Goal: Task Accomplishment & Management: Use online tool/utility

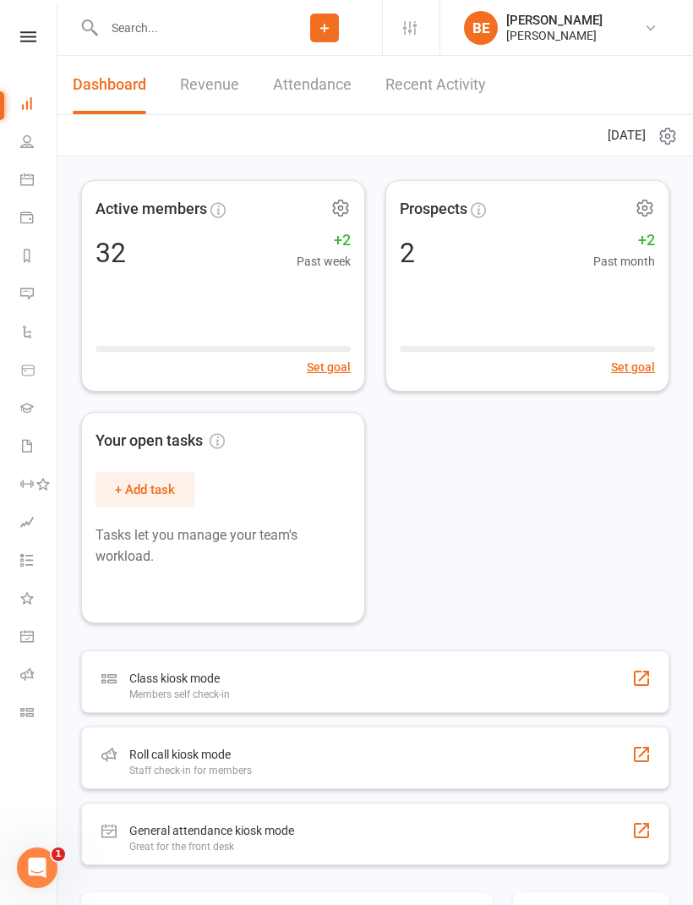
click at [29, 39] on icon at bounding box center [28, 36] width 16 height 11
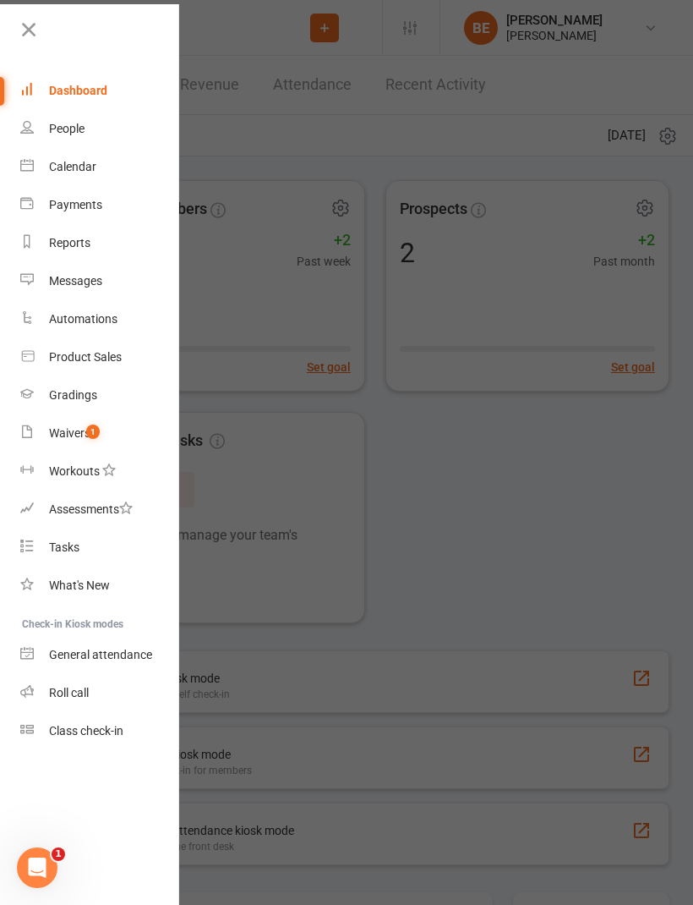
click at [104, 727] on div "Class check-in" at bounding box center [86, 731] width 74 height 14
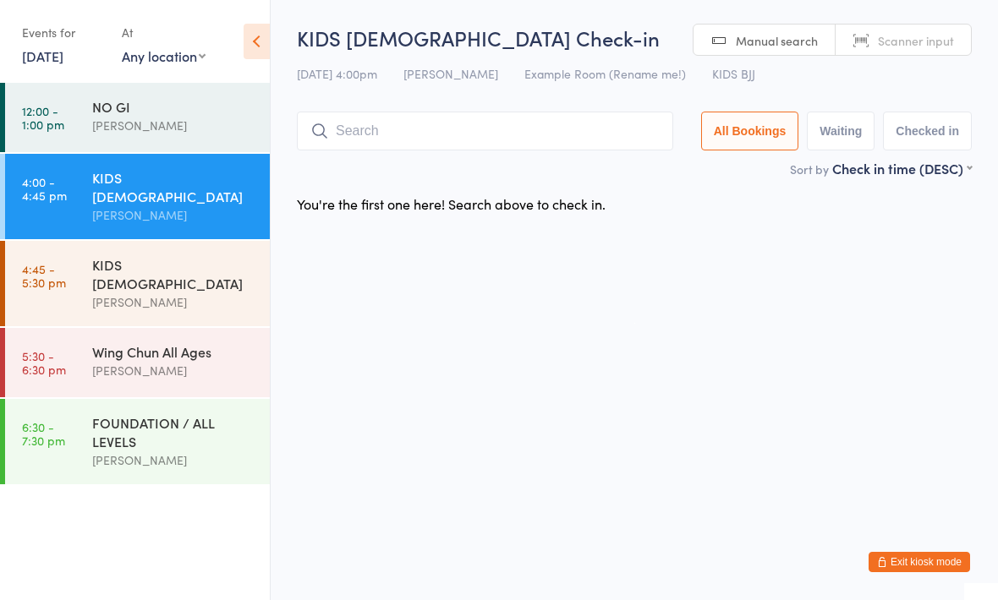
click at [103, 293] on div "[PERSON_NAME]" at bounding box center [173, 302] width 163 height 19
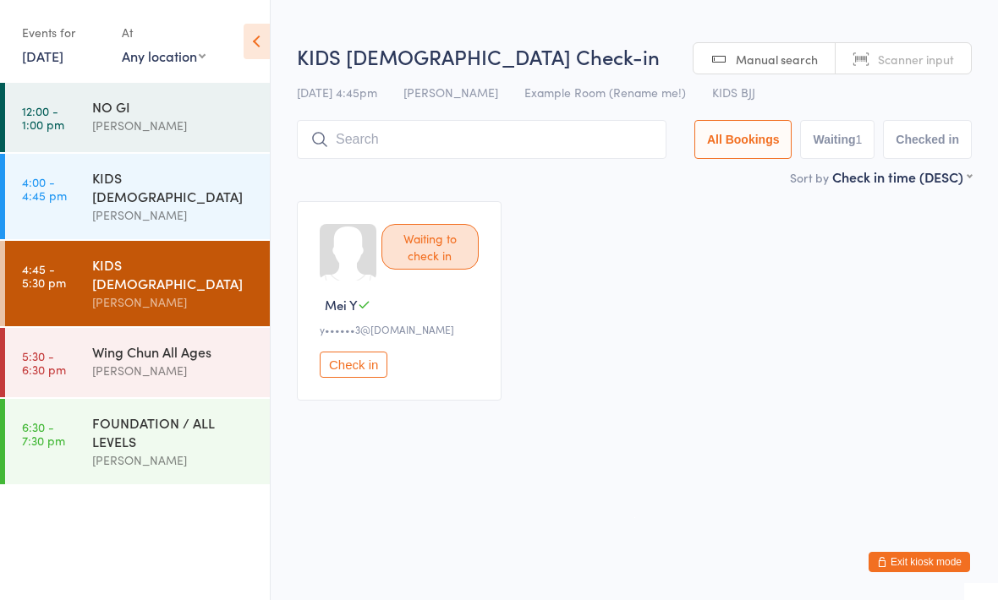
click at [622, 137] on input "search" at bounding box center [482, 139] width 370 height 39
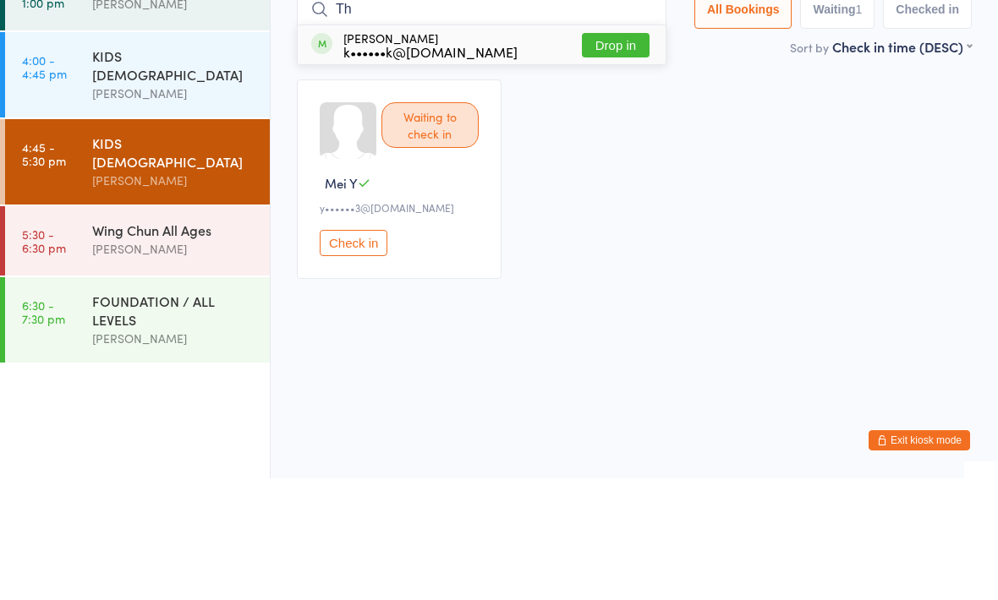
type input "Th"
click at [364, 167] on div "k••••••k@yahoo.com" at bounding box center [430, 174] width 174 height 14
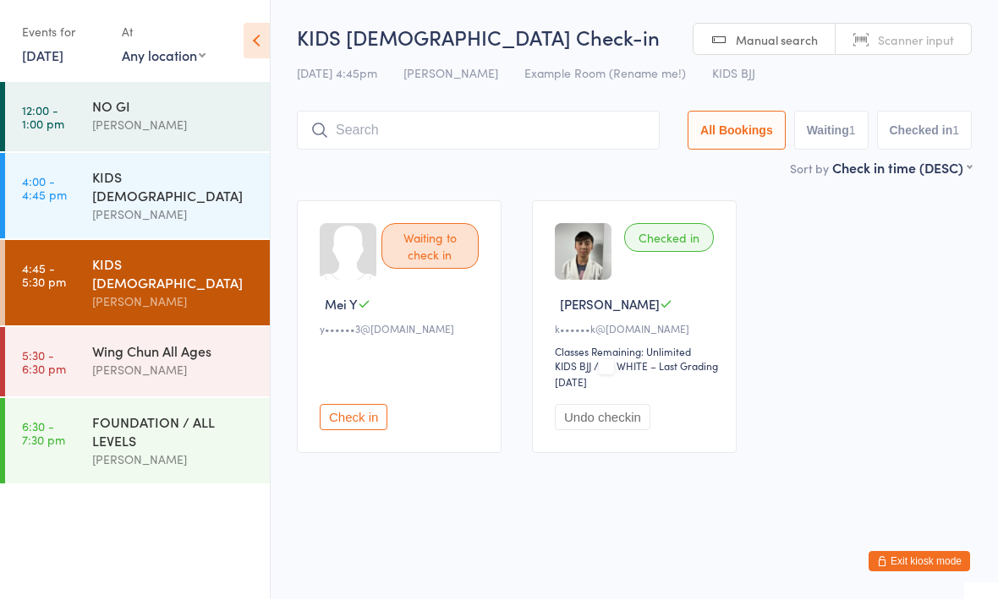
click at [478, 129] on input "search" at bounding box center [478, 131] width 363 height 39
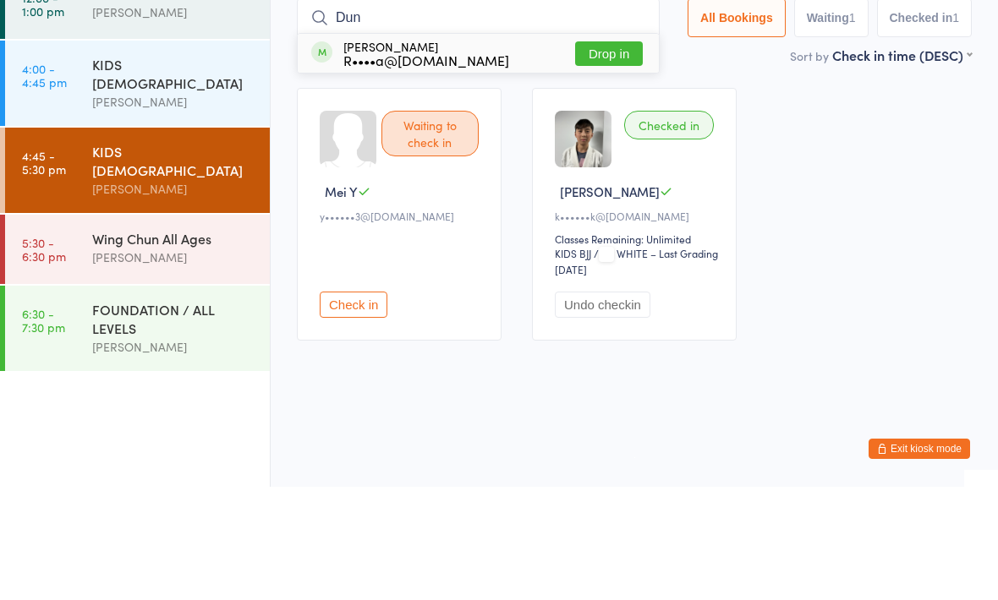
type input "Dun"
click at [589, 155] on button "Drop in" at bounding box center [609, 167] width 68 height 25
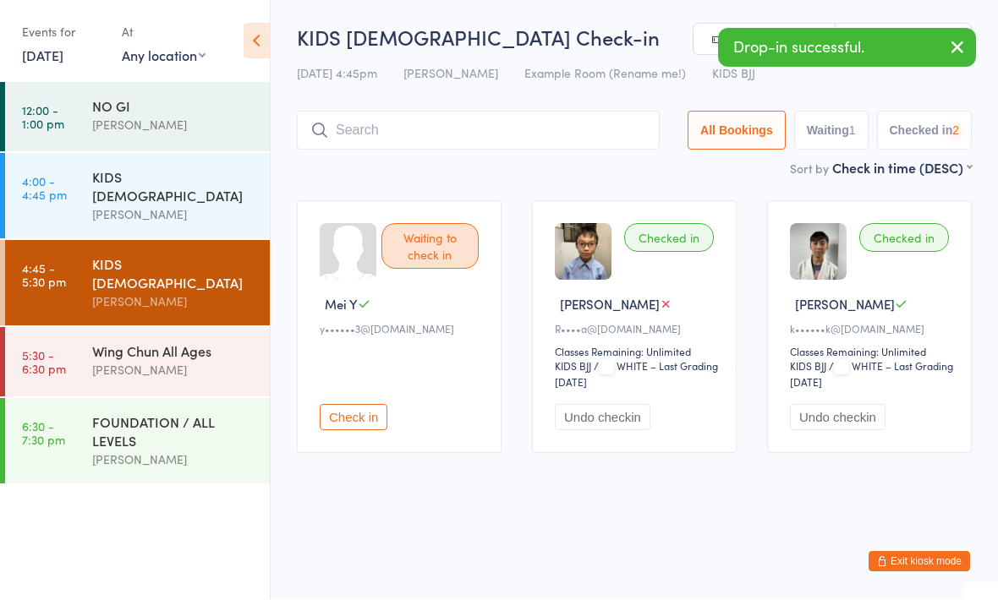
click at [170, 361] on div "[PERSON_NAME]" at bounding box center [173, 370] width 163 height 19
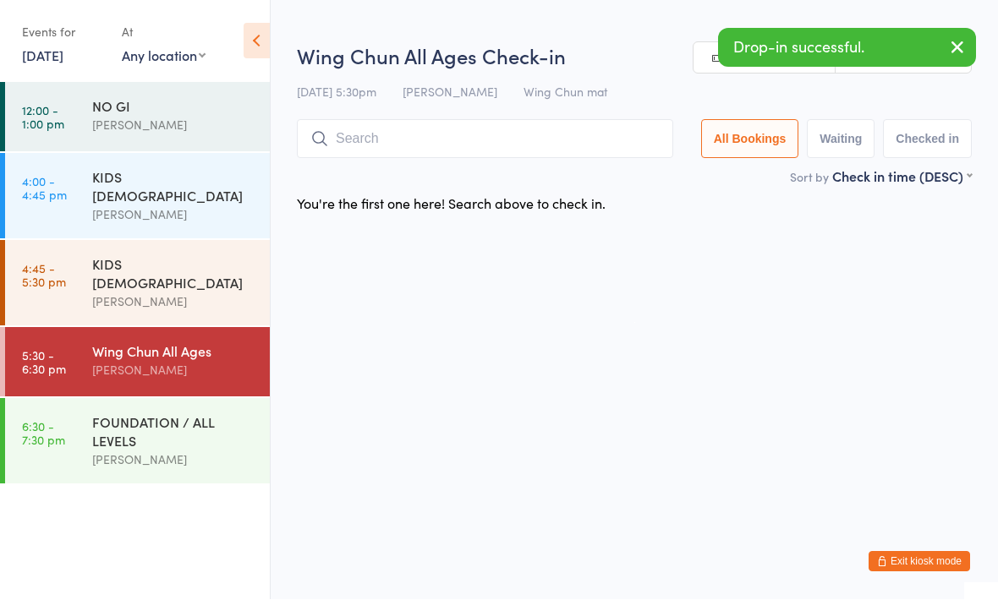
click at [216, 255] on div "KIDS [DEMOGRAPHIC_DATA]" at bounding box center [173, 273] width 163 height 37
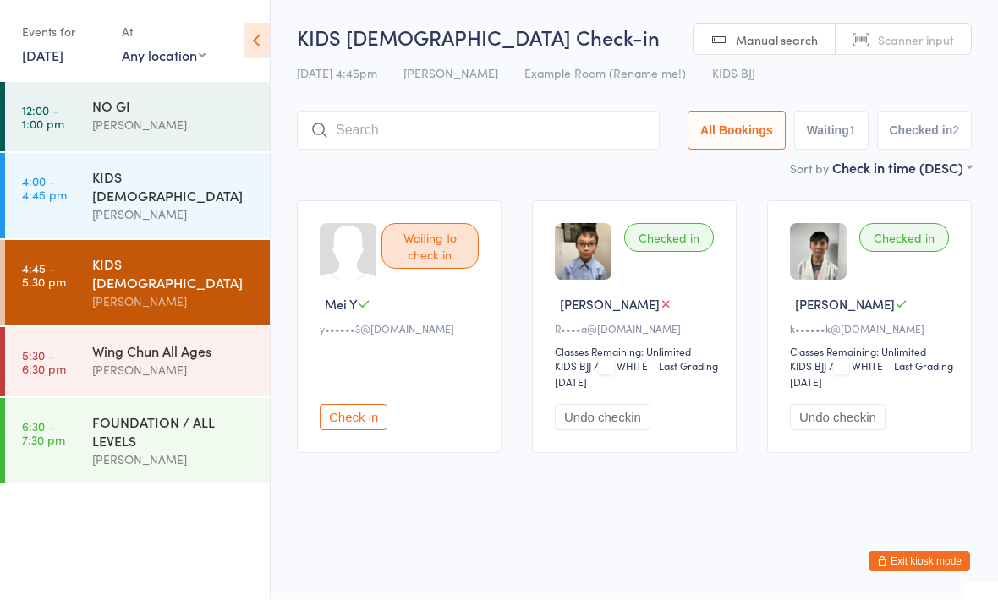
click at [544, 113] on input "search" at bounding box center [478, 131] width 363 height 39
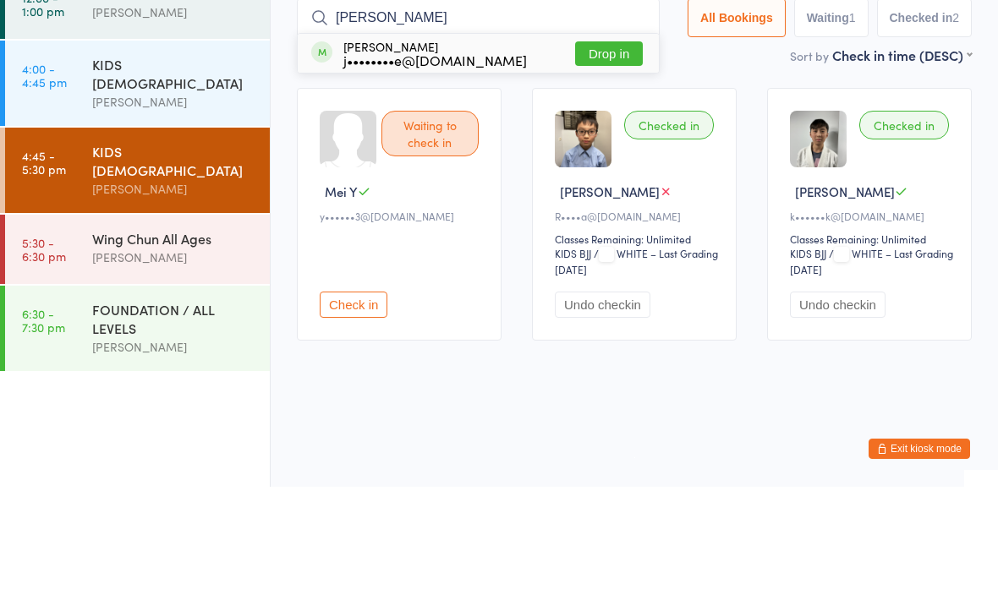
type input "Jared"
click at [584, 155] on button "Drop in" at bounding box center [609, 167] width 68 height 25
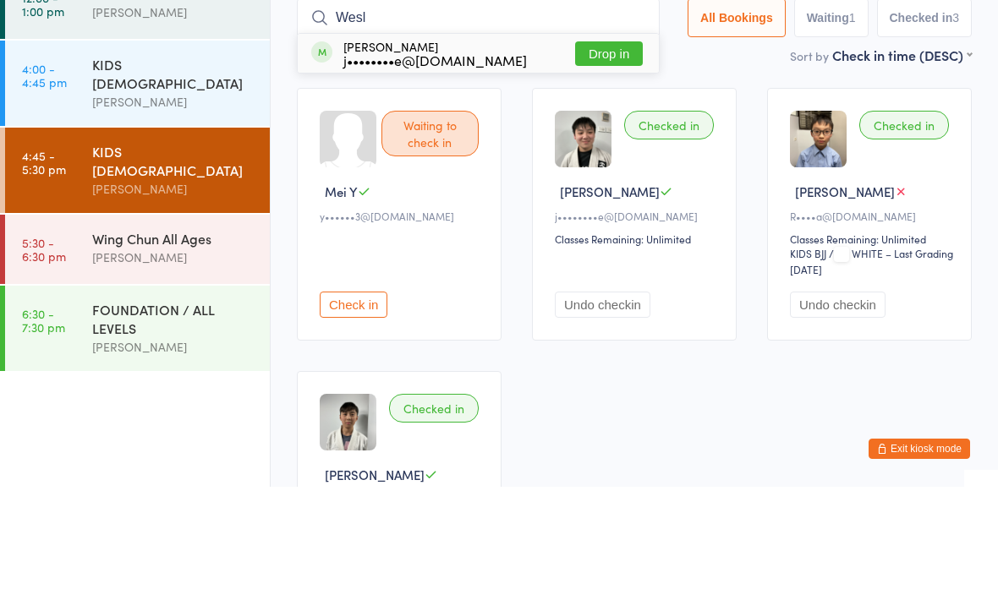
type input "Wesl"
click at [600, 155] on button "Drop in" at bounding box center [609, 167] width 68 height 25
